Goal: Task Accomplishment & Management: Manage account settings

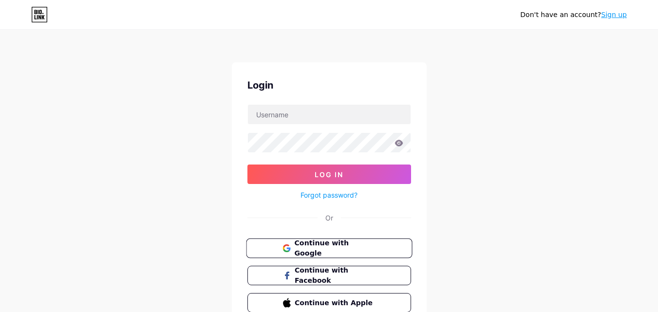
click at [339, 248] on span "Continue with Google" at bounding box center [334, 248] width 81 height 21
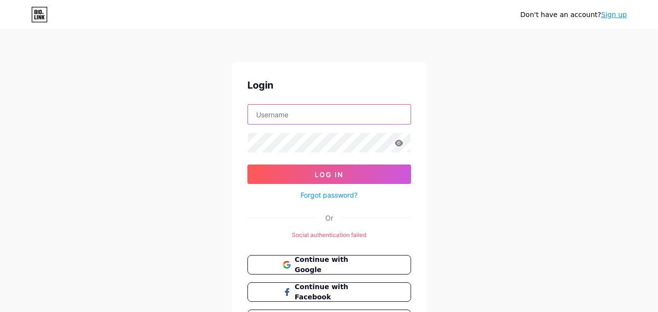
click at [324, 116] on input "text" at bounding box center [329, 114] width 163 height 19
type input "geovanimardianto@gmail.com"
click at [372, 260] on span "Continue with Google" at bounding box center [334, 265] width 81 height 21
